Goal: Use online tool/utility: Utilize a website feature to perform a specific function

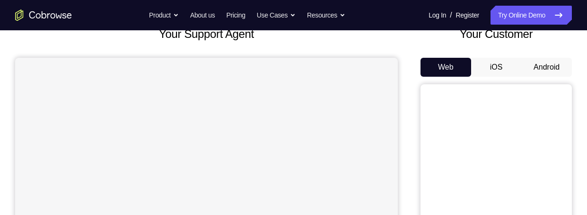
click at [551, 77] on button "Android" at bounding box center [546, 67] width 51 height 19
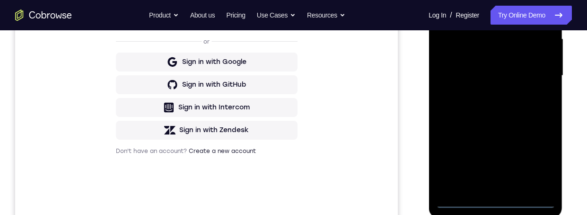
scroll to position [229, 0]
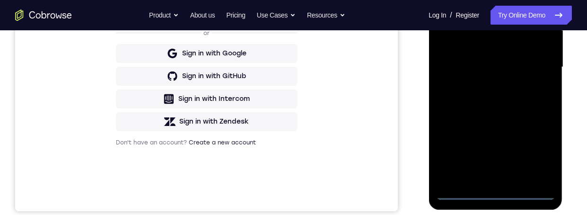
click at [493, 198] on div at bounding box center [494, 67] width 119 height 265
click at [495, 193] on div at bounding box center [494, 67] width 119 height 265
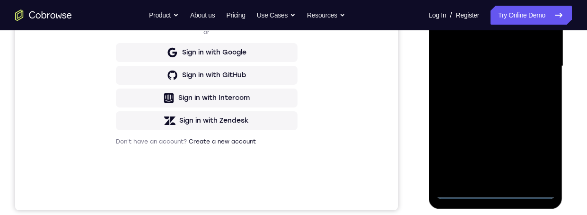
scroll to position [174, 0]
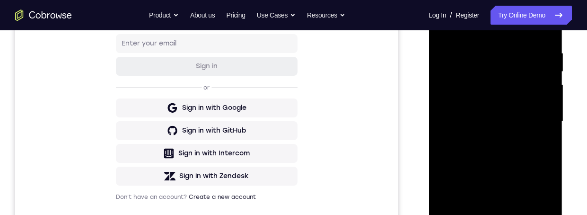
click at [517, 77] on div at bounding box center [494, 121] width 119 height 265
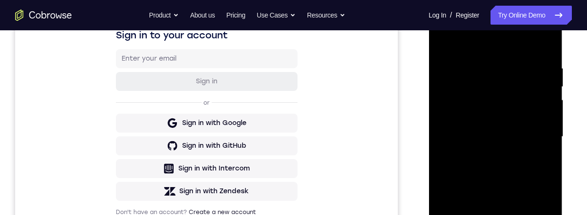
scroll to position [159, 0]
click at [526, 93] on div at bounding box center [494, 137] width 119 height 265
click at [491, 101] on div at bounding box center [494, 137] width 119 height 265
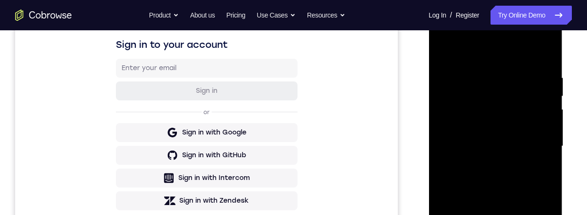
scroll to position [212, 0]
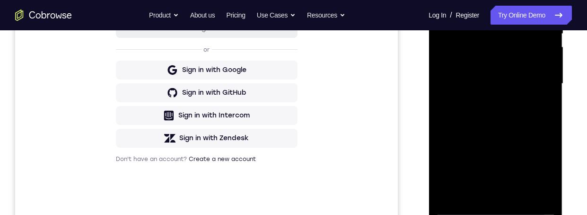
click at [534, 192] on div at bounding box center [494, 83] width 119 height 265
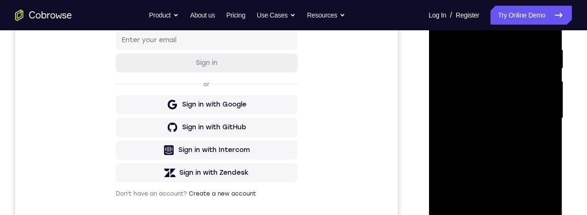
scroll to position [178, 0]
click at [538, 214] on div at bounding box center [494, 117] width 119 height 265
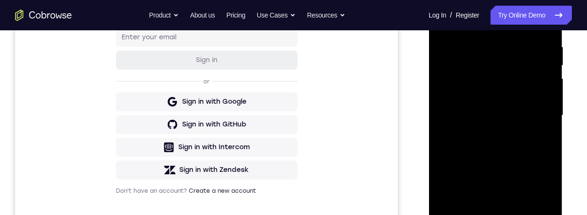
scroll to position [192, 0]
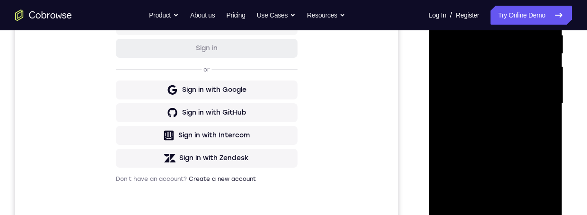
click at [513, 211] on div at bounding box center [494, 103] width 119 height 265
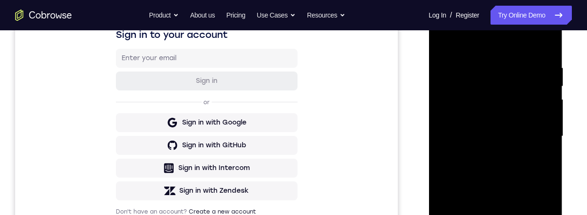
scroll to position [145, 0]
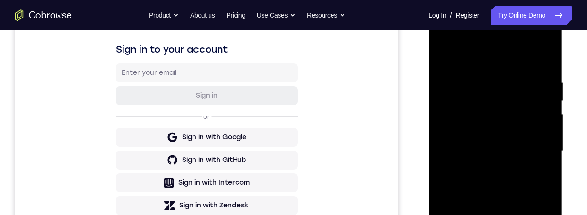
click at [524, 136] on div at bounding box center [494, 150] width 119 height 265
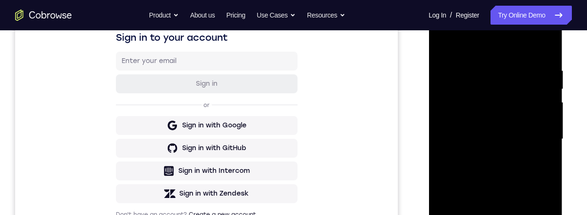
scroll to position [159, 0]
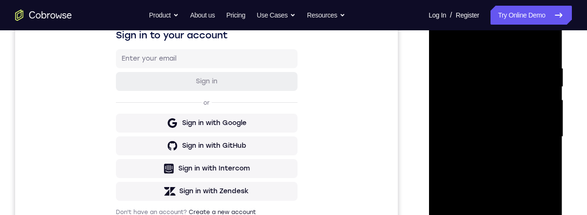
click at [526, 147] on div at bounding box center [494, 136] width 119 height 265
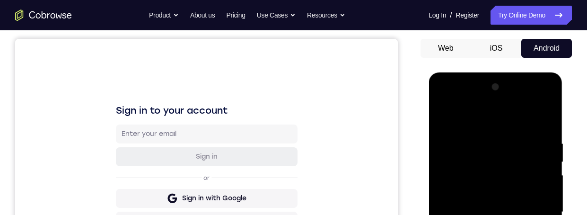
click at [449, 99] on div at bounding box center [494, 211] width 119 height 265
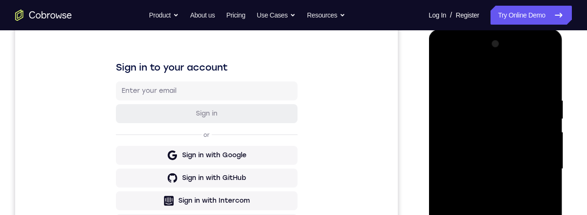
scroll to position [168, 0]
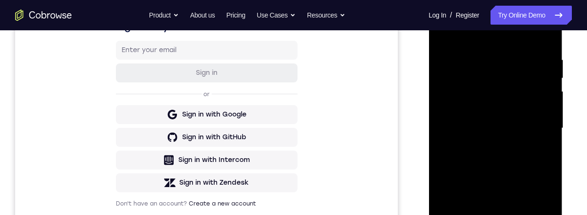
click at [473, 173] on div at bounding box center [494, 128] width 119 height 265
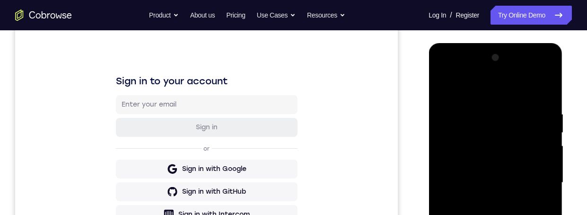
scroll to position [103, 0]
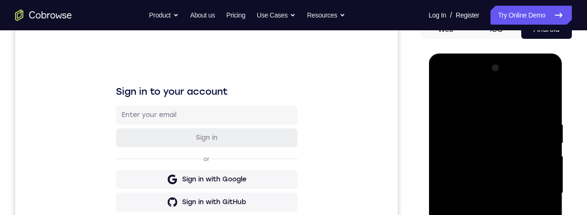
click at [448, 84] on div at bounding box center [494, 192] width 119 height 265
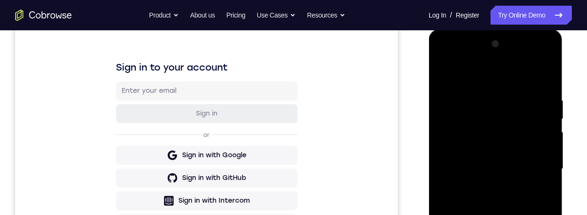
scroll to position [144, 0]
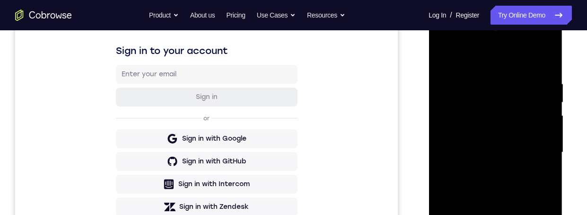
click at [536, 191] on div at bounding box center [494, 152] width 119 height 265
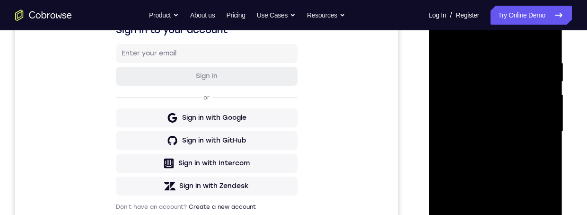
click at [568, 121] on div at bounding box center [495, 130] width 151 height 291
click at [449, 16] on div at bounding box center [494, 131] width 119 height 265
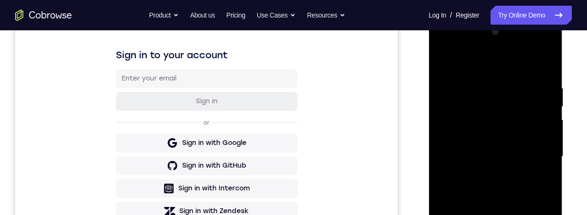
scroll to position [187, 0]
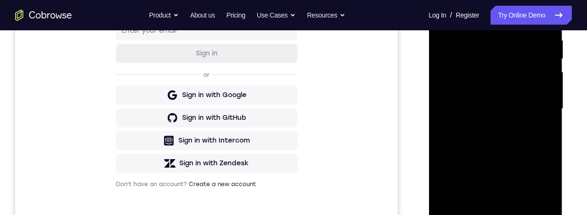
click at [473, 159] on div at bounding box center [494, 108] width 119 height 265
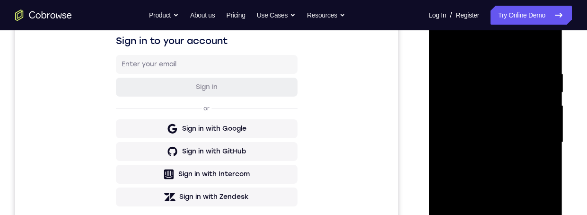
click at [445, 30] on div at bounding box center [494, 142] width 119 height 265
click at [532, 187] on div at bounding box center [494, 142] width 119 height 265
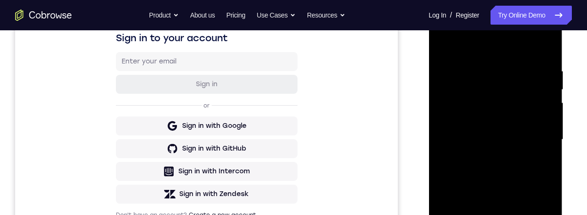
scroll to position [122, 0]
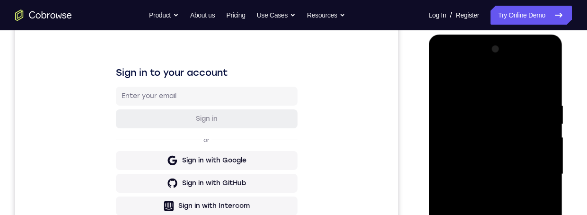
click at [444, 62] on div at bounding box center [494, 174] width 119 height 265
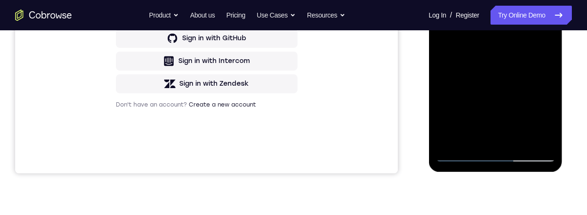
scroll to position [297, 0]
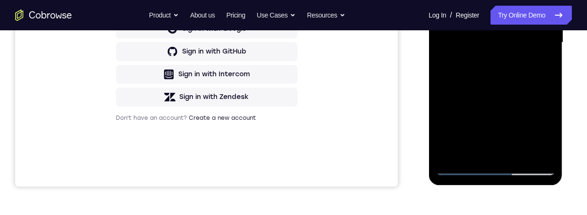
scroll to position [213, 0]
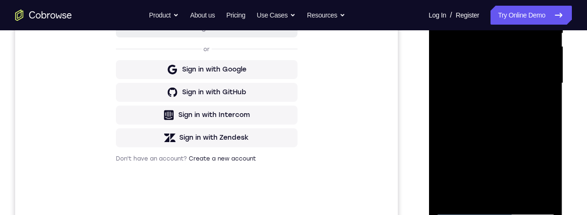
click at [457, 72] on div at bounding box center [494, 83] width 119 height 265
click at [532, 87] on div at bounding box center [494, 83] width 119 height 265
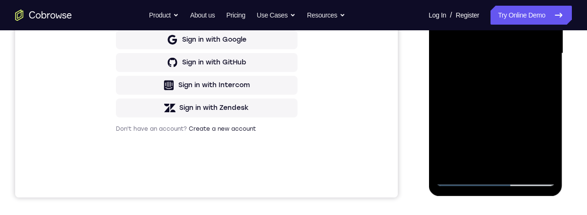
scroll to position [259, 0]
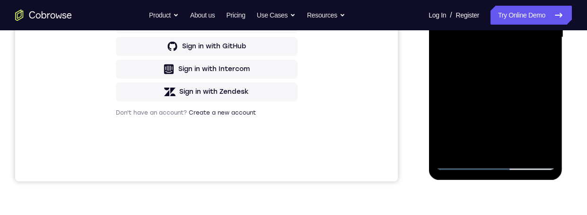
click at [525, 149] on div at bounding box center [494, 37] width 119 height 265
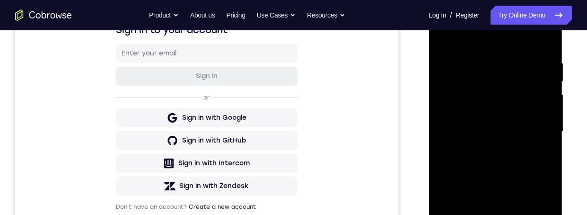
scroll to position [224, 0]
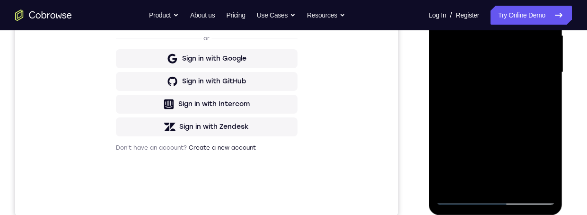
click at [521, 181] on div at bounding box center [494, 72] width 119 height 265
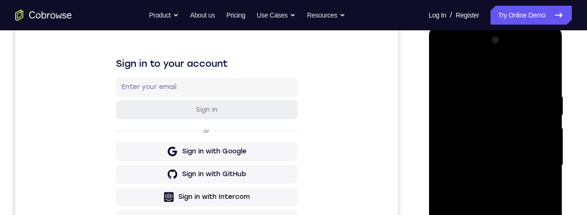
scroll to position [148, 0]
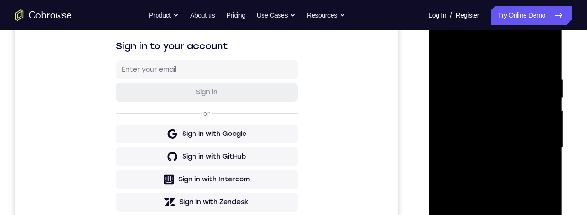
click at [540, 142] on div at bounding box center [494, 147] width 119 height 265
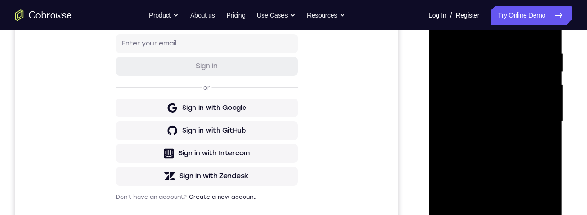
click at [535, 138] on div at bounding box center [494, 121] width 119 height 265
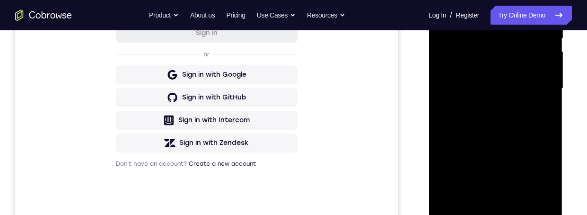
scroll to position [234, 0]
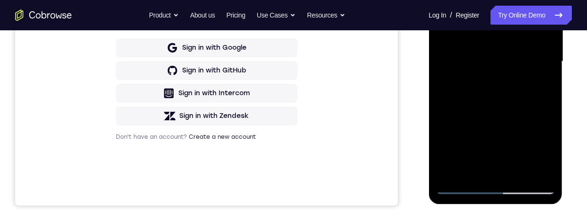
click at [459, 150] on div at bounding box center [494, 61] width 119 height 265
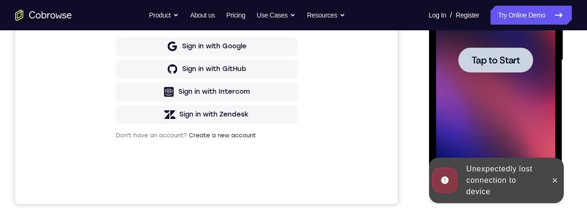
click at [505, 61] on span "Tap to Start" at bounding box center [495, 59] width 48 height 9
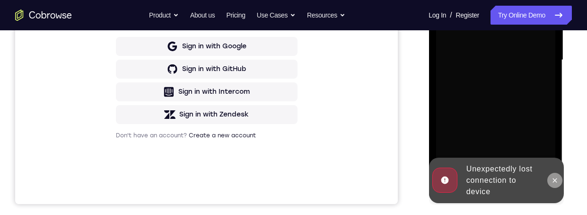
click at [560, 182] on button at bounding box center [553, 180] width 15 height 15
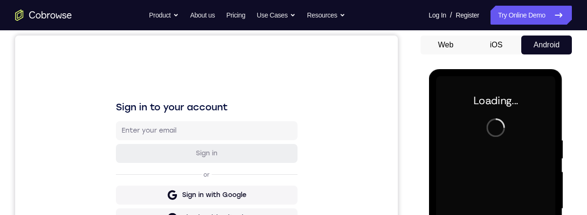
scroll to position [89, 0]
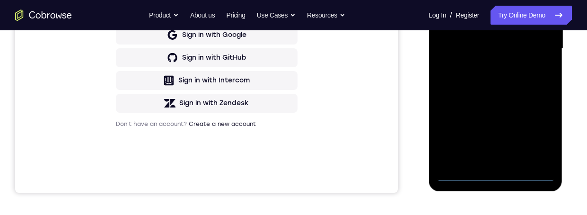
click at [491, 173] on div at bounding box center [494, 48] width 119 height 265
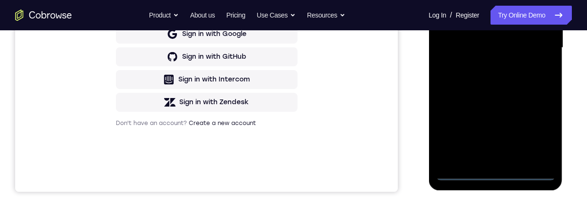
click at [491, 172] on div at bounding box center [494, 47] width 119 height 265
click at [494, 178] on div at bounding box center [494, 47] width 119 height 265
click at [494, 173] on div at bounding box center [494, 47] width 119 height 265
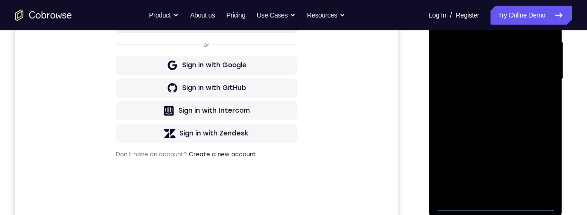
scroll to position [244, 0]
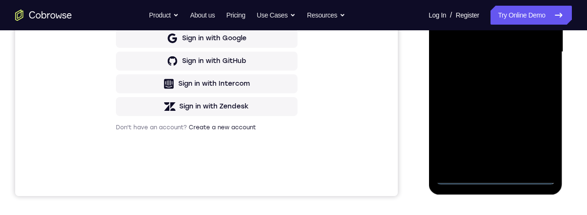
click at [492, 182] on div at bounding box center [494, 52] width 119 height 265
click at [493, 180] on div at bounding box center [494, 52] width 119 height 265
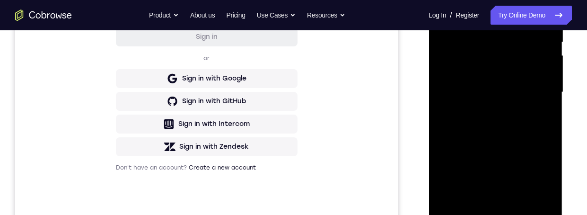
scroll to position [124, 0]
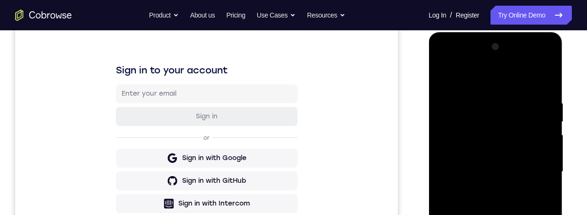
click at [494, 214] on div at bounding box center [494, 171] width 119 height 265
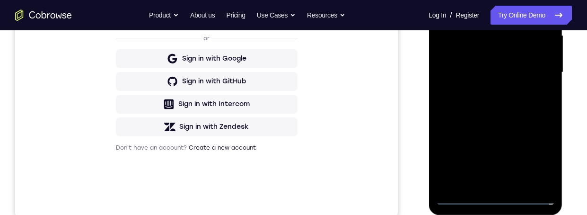
scroll to position [262, 0]
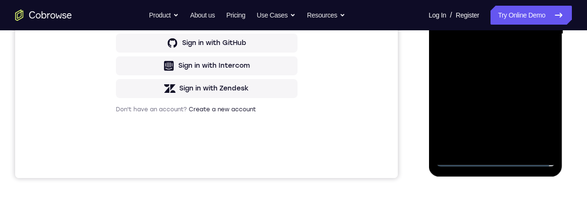
click at [491, 164] on div at bounding box center [494, 34] width 119 height 265
click at [499, 160] on div at bounding box center [494, 34] width 119 height 265
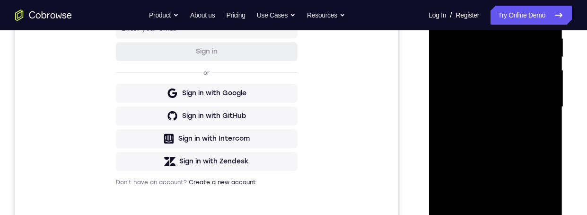
scroll to position [120, 0]
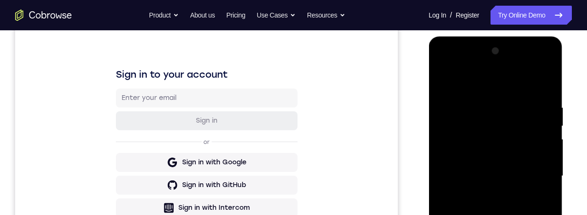
click at [490, 214] on div at bounding box center [494, 175] width 119 height 265
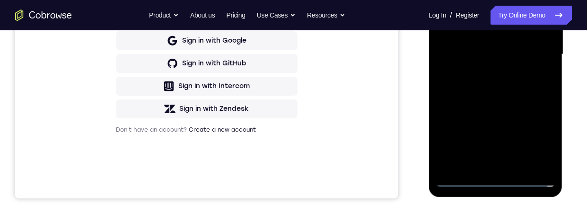
click at [499, 176] on div at bounding box center [494, 54] width 119 height 265
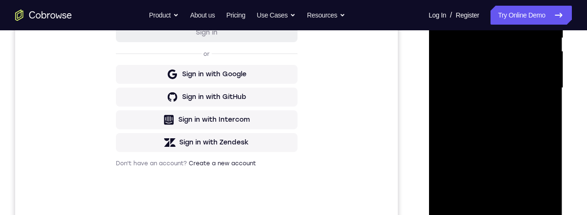
scroll to position [72, 0]
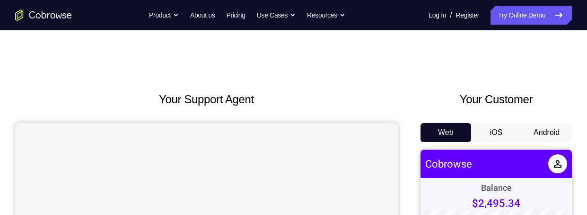
click at [559, 123] on button "Android" at bounding box center [546, 132] width 51 height 19
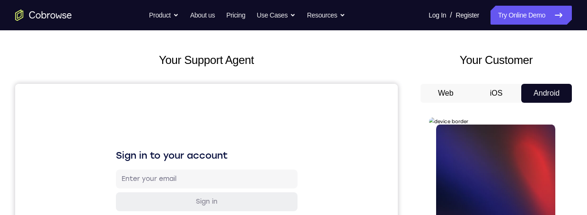
scroll to position [121, 0]
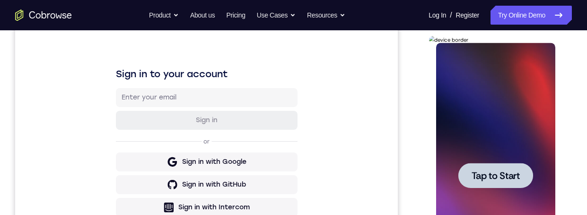
click at [529, 181] on div at bounding box center [494, 175] width 75 height 25
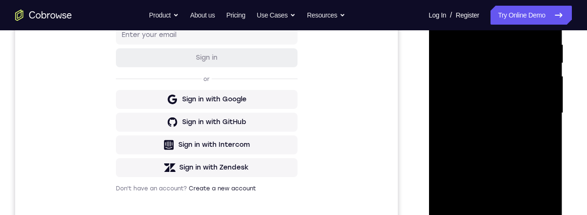
scroll to position [245, 0]
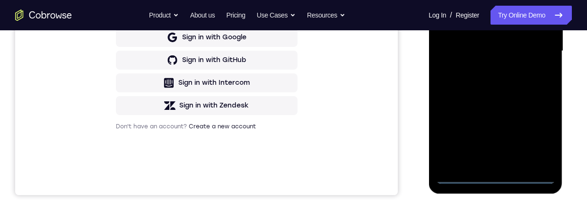
click at [495, 181] on div at bounding box center [494, 51] width 119 height 265
click at [498, 175] on div at bounding box center [494, 51] width 119 height 265
click at [500, 179] on div at bounding box center [494, 51] width 119 height 265
click at [496, 176] on div at bounding box center [494, 51] width 119 height 265
click at [498, 179] on div at bounding box center [494, 51] width 119 height 265
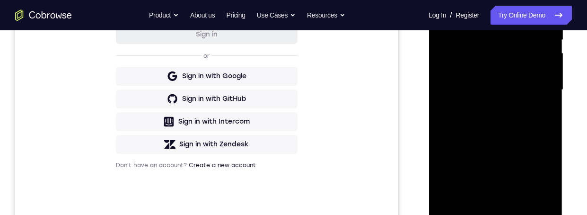
scroll to position [211, 0]
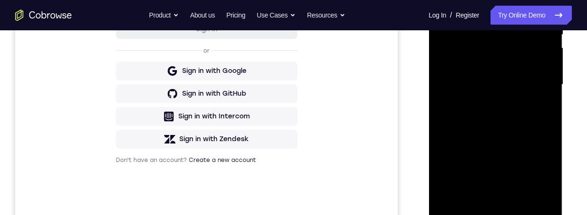
click at [498, 210] on div at bounding box center [494, 84] width 119 height 265
click at [500, 210] on div at bounding box center [494, 84] width 119 height 265
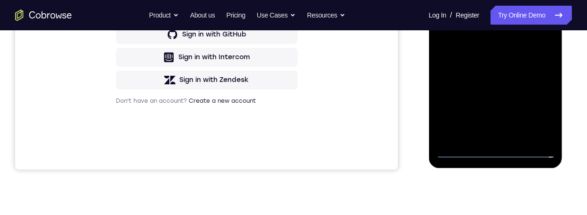
click at [537, 104] on div at bounding box center [494, 25] width 119 height 265
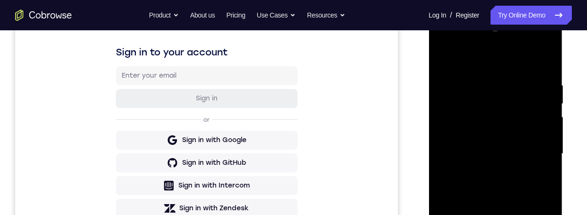
click at [503, 57] on div at bounding box center [494, 153] width 119 height 265
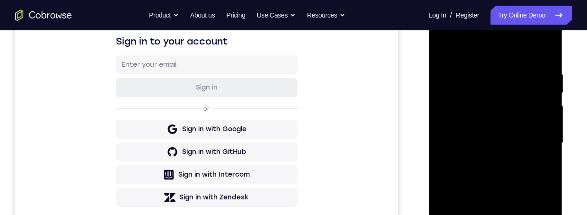
click at [494, 85] on div at bounding box center [494, 142] width 119 height 265
click at [532, 105] on div at bounding box center [494, 142] width 119 height 265
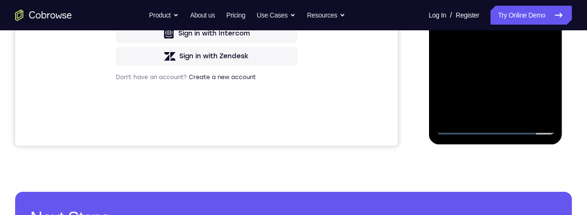
scroll to position [229, 0]
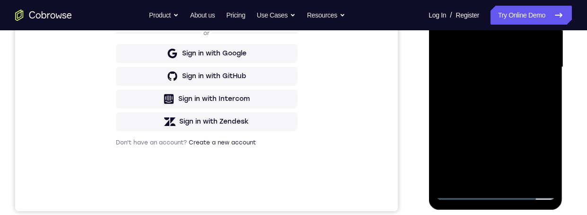
click at [453, 170] on div at bounding box center [494, 67] width 119 height 265
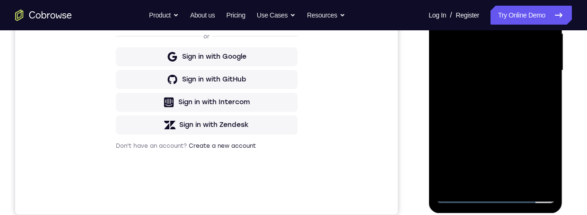
scroll to position [178, 0]
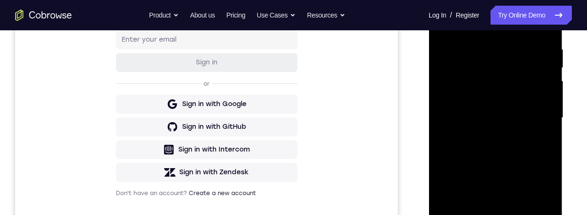
click at [526, 124] on div at bounding box center [494, 117] width 119 height 265
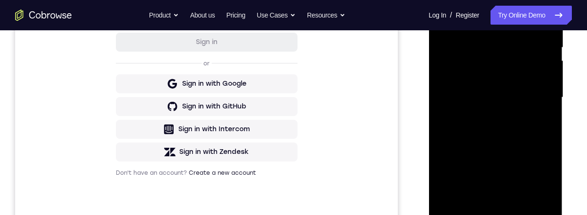
scroll to position [279, 0]
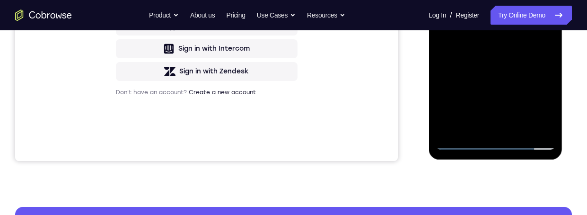
click at [466, 146] on div at bounding box center [494, 17] width 119 height 265
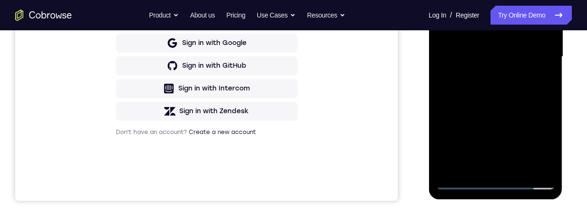
scroll to position [239, 0]
click at [524, 75] on div at bounding box center [494, 57] width 119 height 265
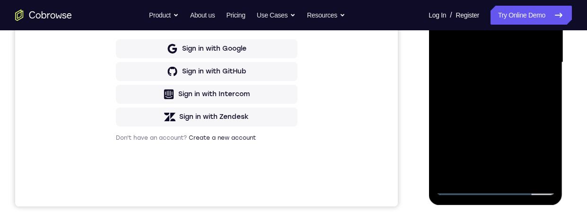
scroll to position [225, 0]
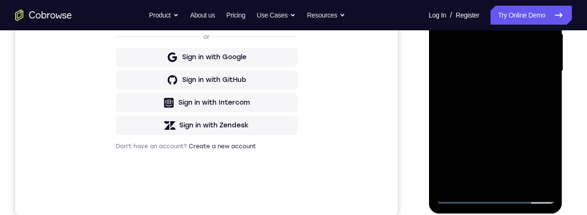
click at [519, 104] on div at bounding box center [494, 71] width 119 height 265
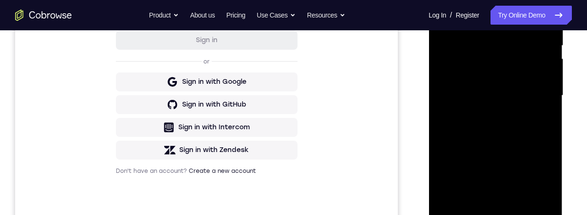
scroll to position [173, 0]
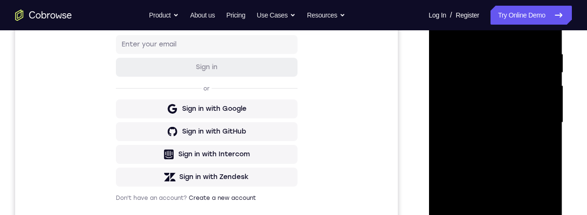
click at [510, 64] on div at bounding box center [494, 122] width 119 height 265
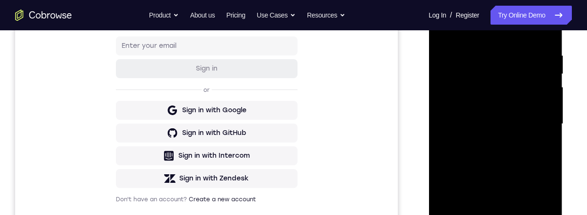
scroll to position [144, 0]
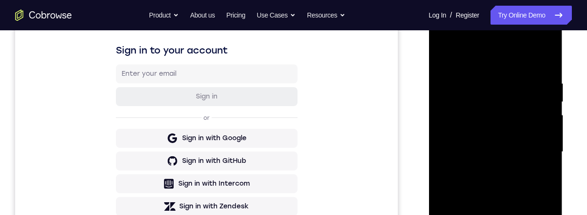
click at [540, 56] on div at bounding box center [494, 151] width 119 height 265
click at [549, 76] on div at bounding box center [494, 151] width 119 height 265
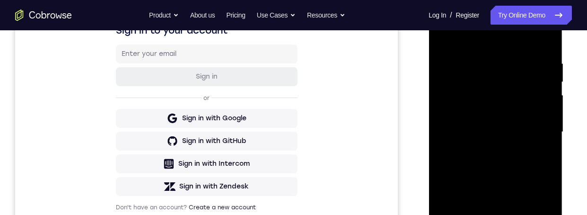
scroll to position [109, 0]
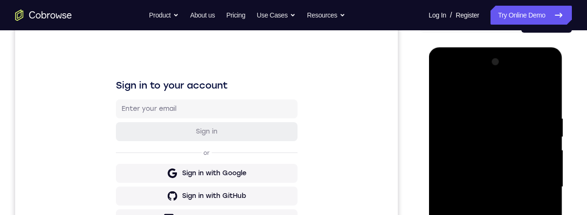
click at [442, 78] on div at bounding box center [494, 186] width 119 height 265
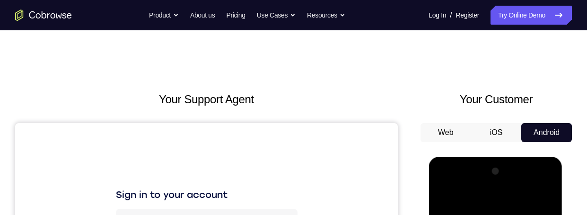
scroll to position [127, 0]
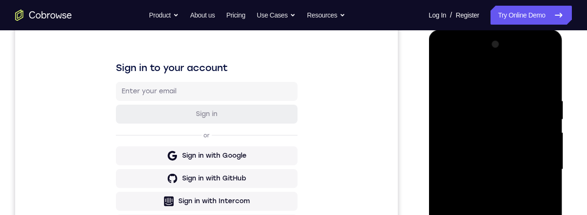
click at [481, 146] on div at bounding box center [494, 169] width 119 height 265
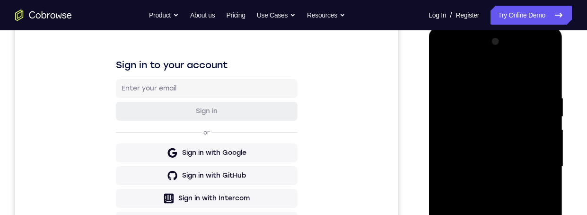
scroll to position [138, 0]
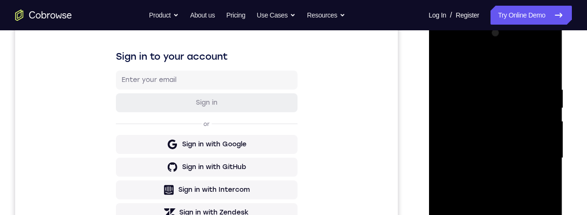
click at [520, 140] on div at bounding box center [494, 158] width 119 height 265
click at [518, 151] on div at bounding box center [494, 158] width 119 height 265
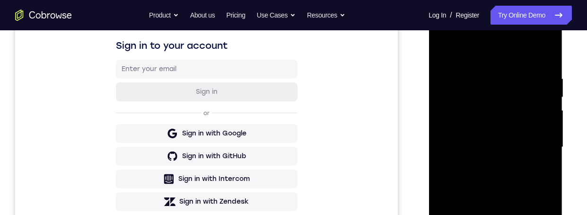
click at [509, 134] on div at bounding box center [494, 147] width 119 height 265
click at [538, 151] on div at bounding box center [494, 147] width 119 height 265
click at [532, 152] on div at bounding box center [494, 147] width 119 height 265
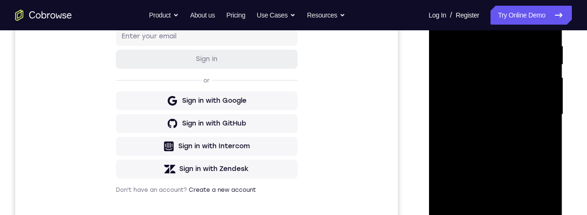
scroll to position [140, 0]
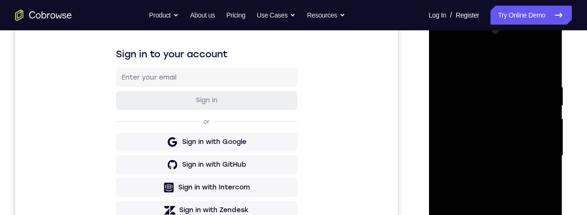
click at [535, 58] on div at bounding box center [494, 155] width 119 height 265
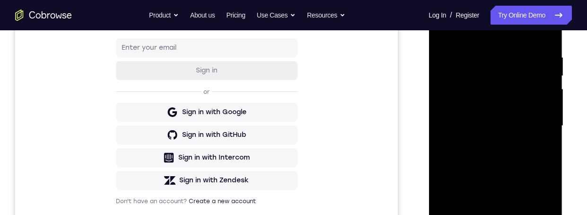
scroll to position [148, 0]
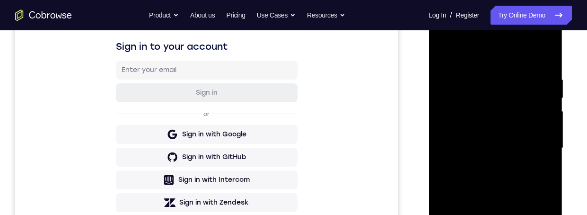
click at [441, 37] on div at bounding box center [494, 148] width 119 height 265
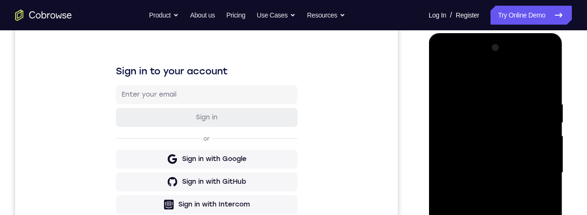
scroll to position [122, 0]
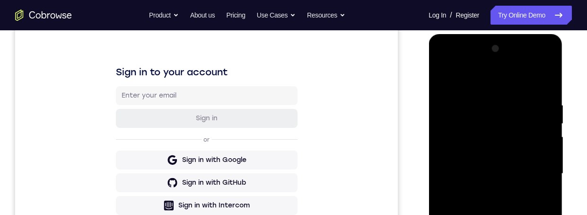
click at [440, 62] on div at bounding box center [494, 173] width 119 height 265
click at [456, 117] on div at bounding box center [494, 173] width 119 height 265
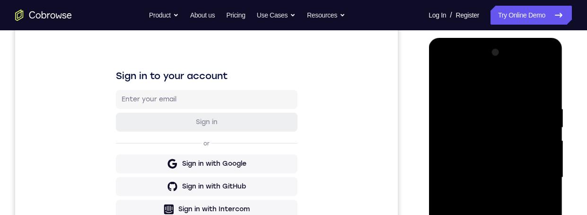
scroll to position [147, 0]
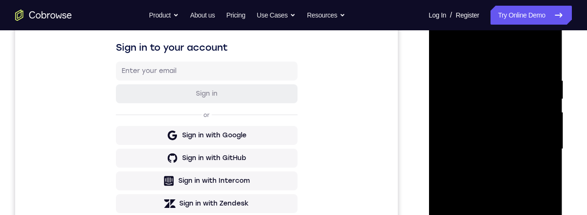
click at [524, 105] on div at bounding box center [494, 149] width 119 height 265
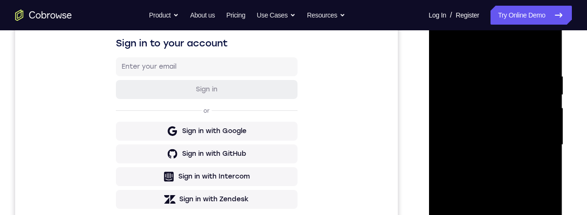
click at [523, 96] on div at bounding box center [494, 144] width 119 height 265
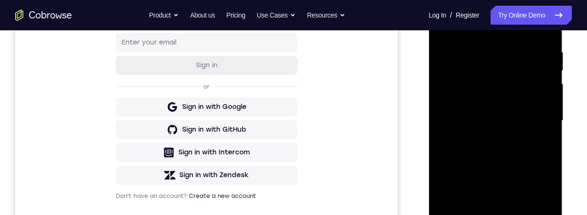
scroll to position [192, 0]
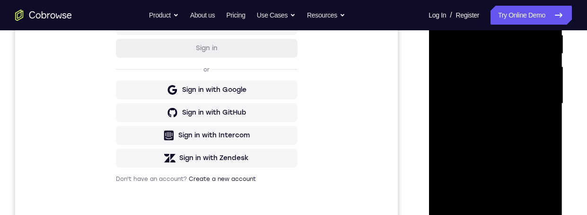
click at [483, 149] on div at bounding box center [494, 103] width 119 height 265
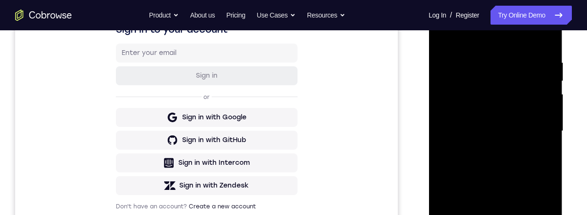
scroll to position [139, 0]
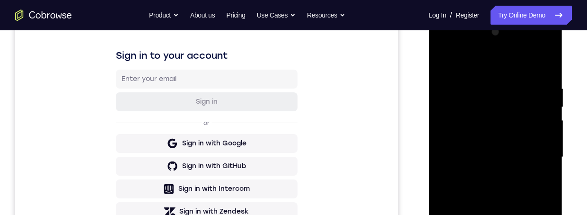
click at [444, 44] on div at bounding box center [494, 157] width 119 height 265
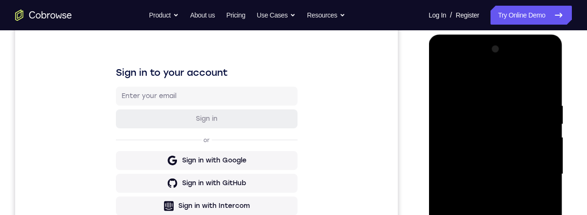
click at [481, 148] on div at bounding box center [494, 174] width 119 height 265
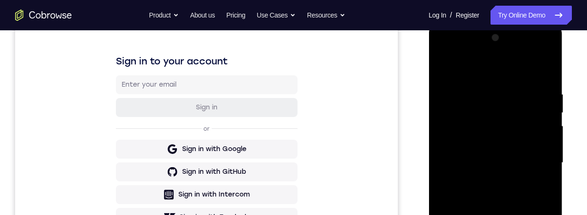
scroll to position [131, 0]
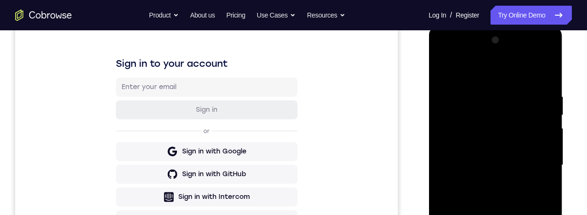
click at [537, 49] on div at bounding box center [494, 165] width 119 height 265
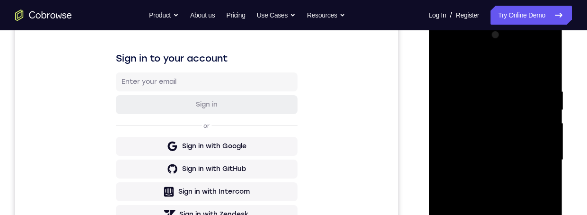
click at [463, 73] on div at bounding box center [494, 159] width 119 height 265
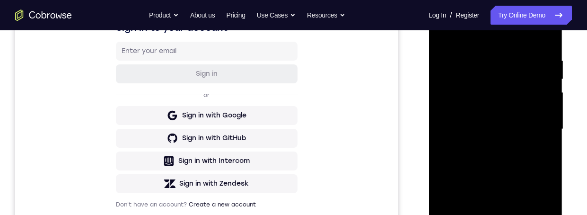
click at [453, 130] on div at bounding box center [494, 129] width 119 height 265
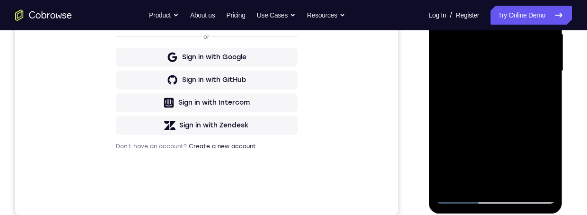
click at [526, 181] on div at bounding box center [494, 71] width 119 height 265
click at [531, 173] on div at bounding box center [494, 71] width 119 height 265
click at [535, 76] on div at bounding box center [494, 71] width 119 height 265
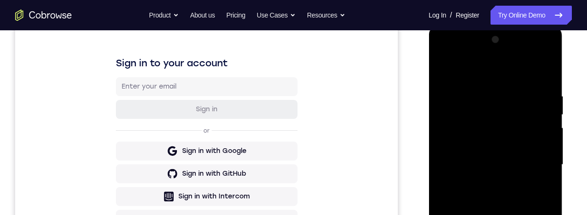
scroll to position [131, 0]
click at [527, 161] on div at bounding box center [494, 165] width 119 height 265
click at [500, 202] on div at bounding box center [494, 165] width 119 height 265
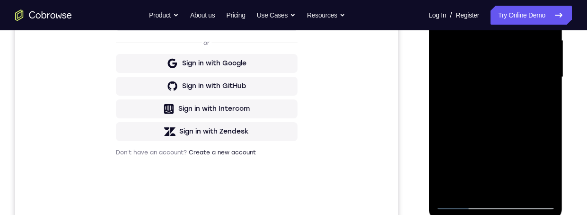
scroll to position [174, 0]
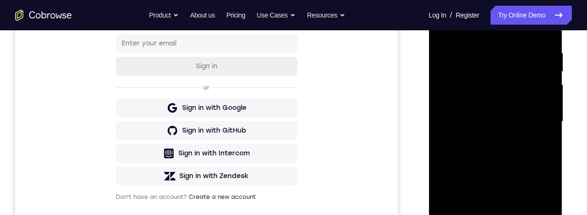
click at [463, 214] on div at bounding box center [494, 121] width 119 height 265
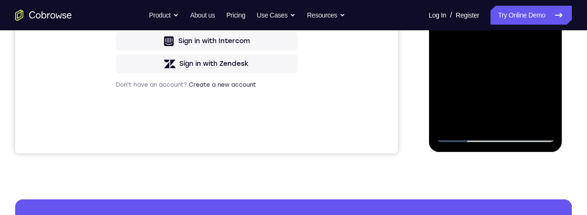
click at [533, 43] on div at bounding box center [494, 9] width 119 height 265
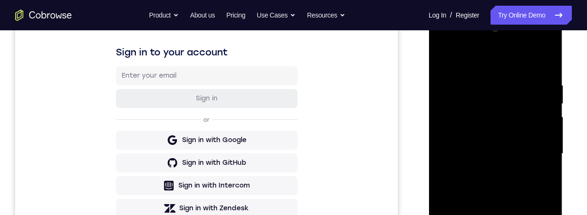
scroll to position [136, 0]
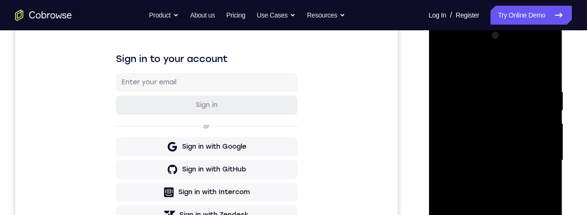
click at [532, 173] on div at bounding box center [494, 160] width 119 height 265
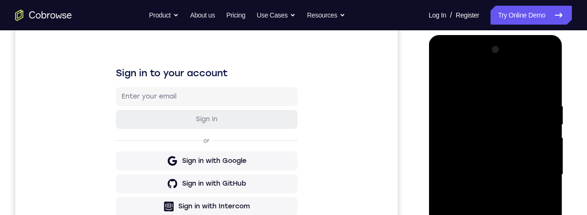
click at [533, 78] on div at bounding box center [494, 174] width 119 height 265
click at [513, 77] on div at bounding box center [494, 174] width 119 height 265
click at [513, 160] on div at bounding box center [494, 174] width 119 height 265
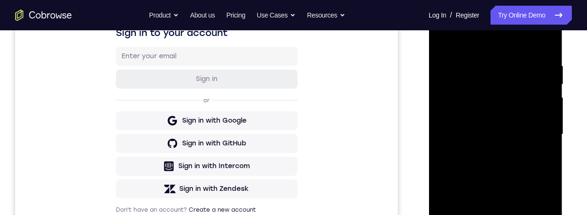
click at [515, 136] on div at bounding box center [494, 134] width 119 height 265
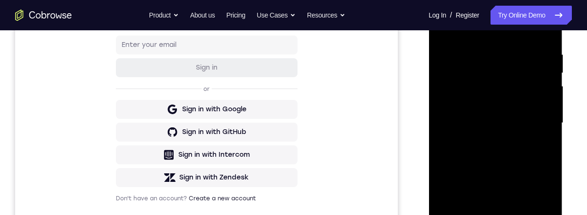
scroll to position [155, 0]
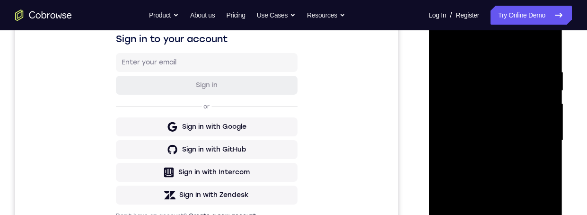
click at [488, 55] on div at bounding box center [494, 140] width 119 height 265
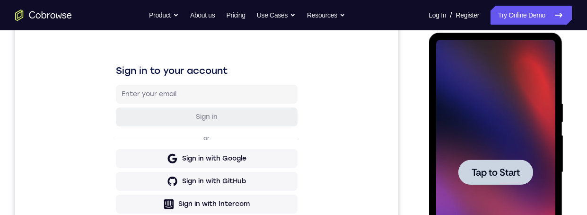
scroll to position [0, 0]
